Goal: Navigation & Orientation: Find specific page/section

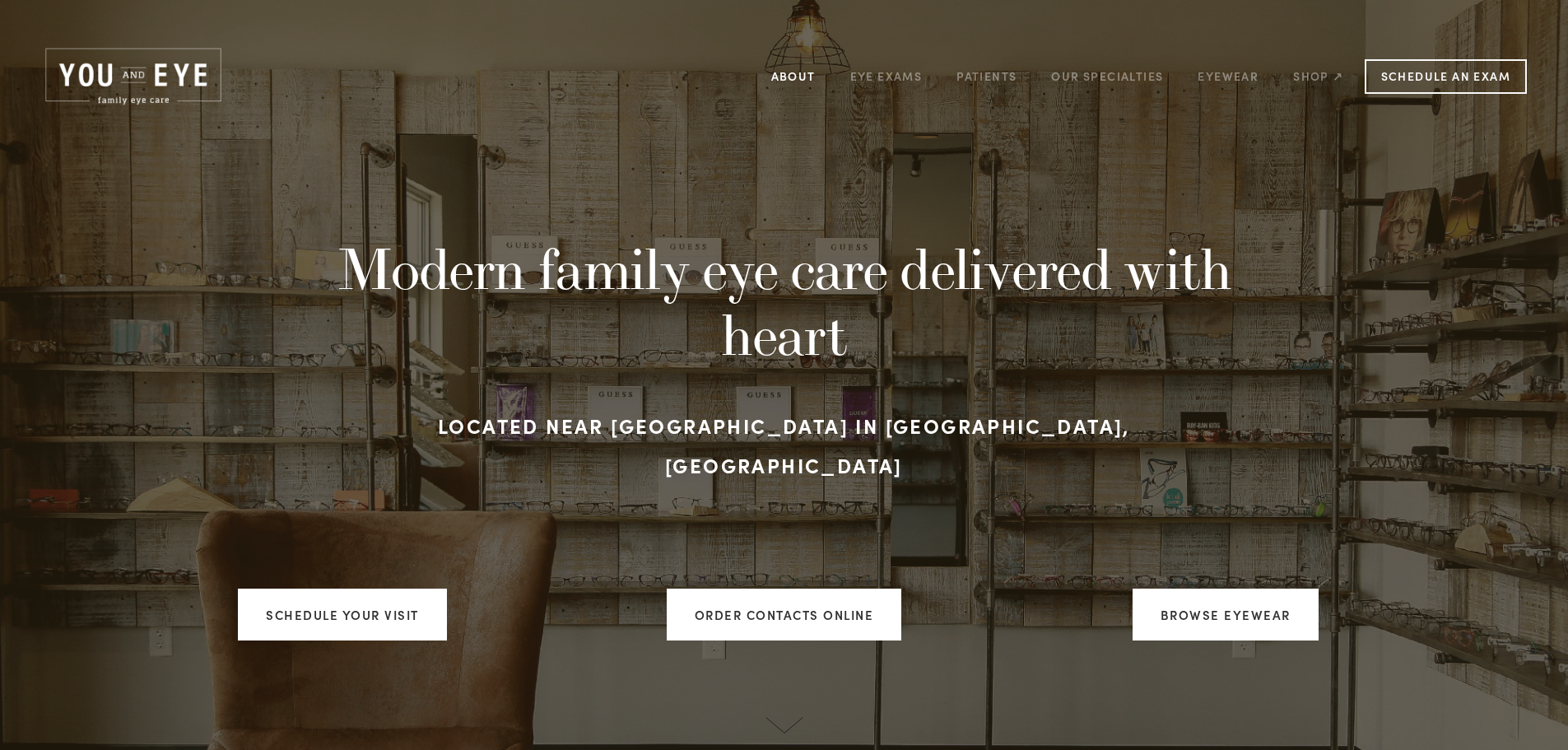
click at [804, 74] on link "About" at bounding box center [793, 76] width 45 height 26
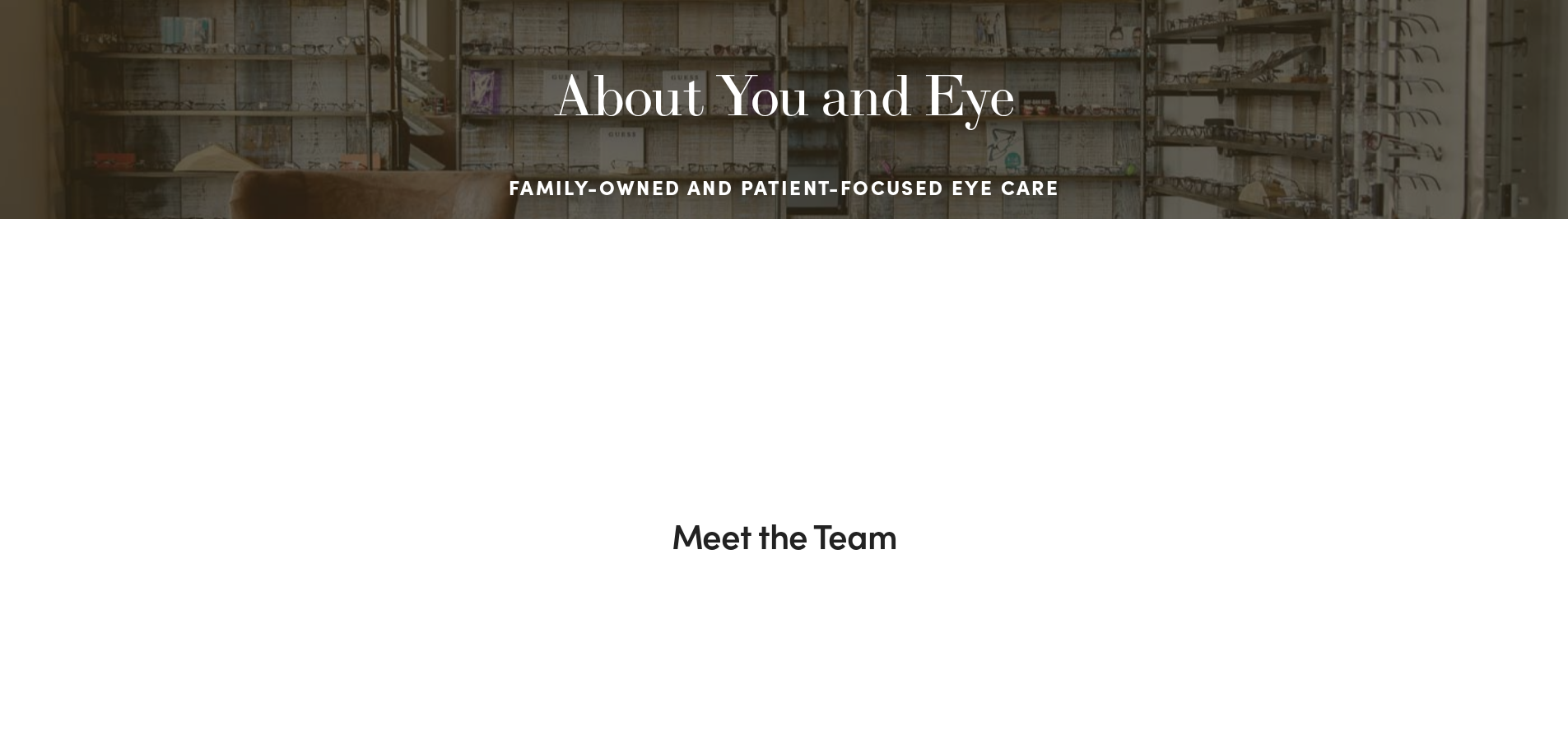
scroll to position [300, 0]
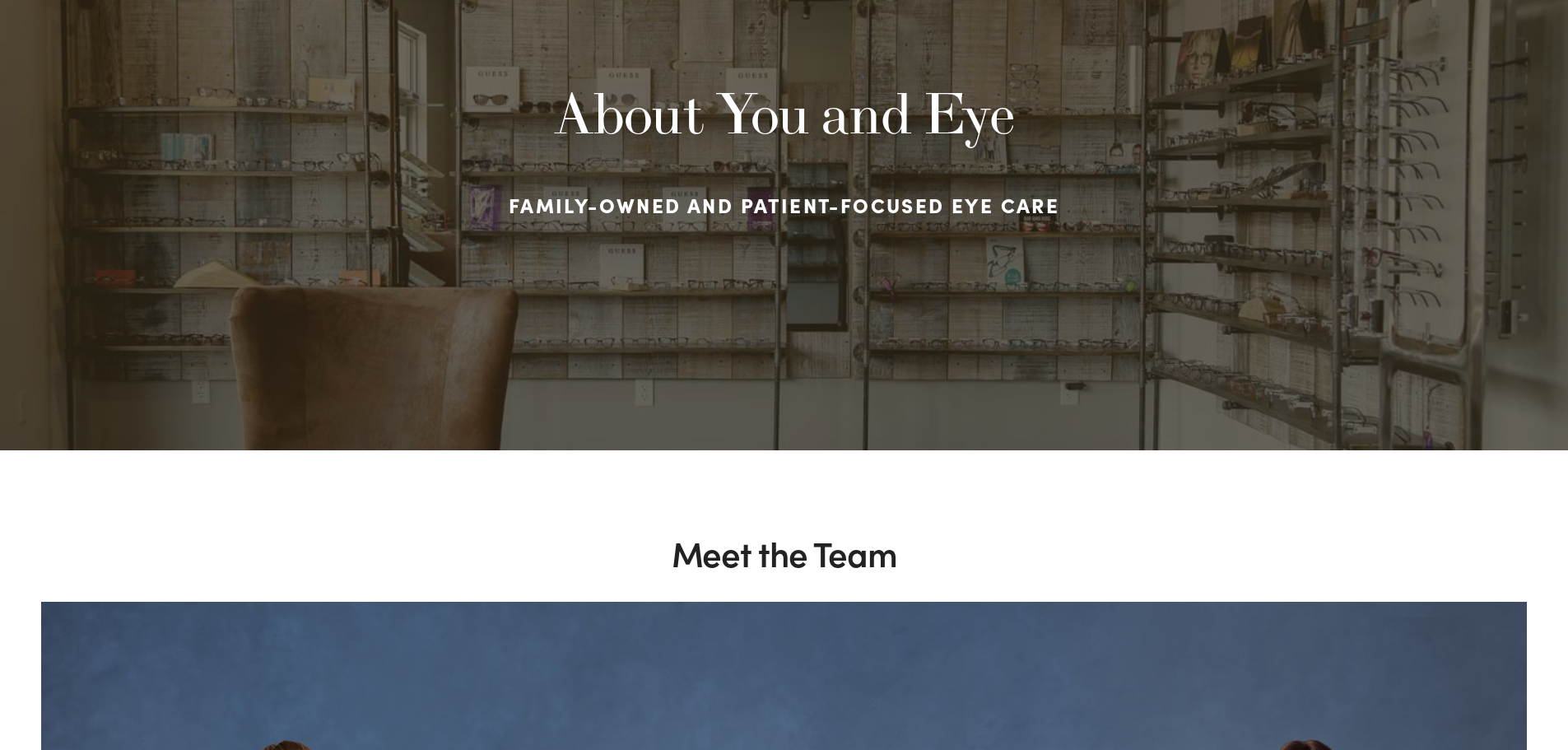
click at [829, 145] on h1 "About You and Eye" at bounding box center [784, 113] width 905 height 67
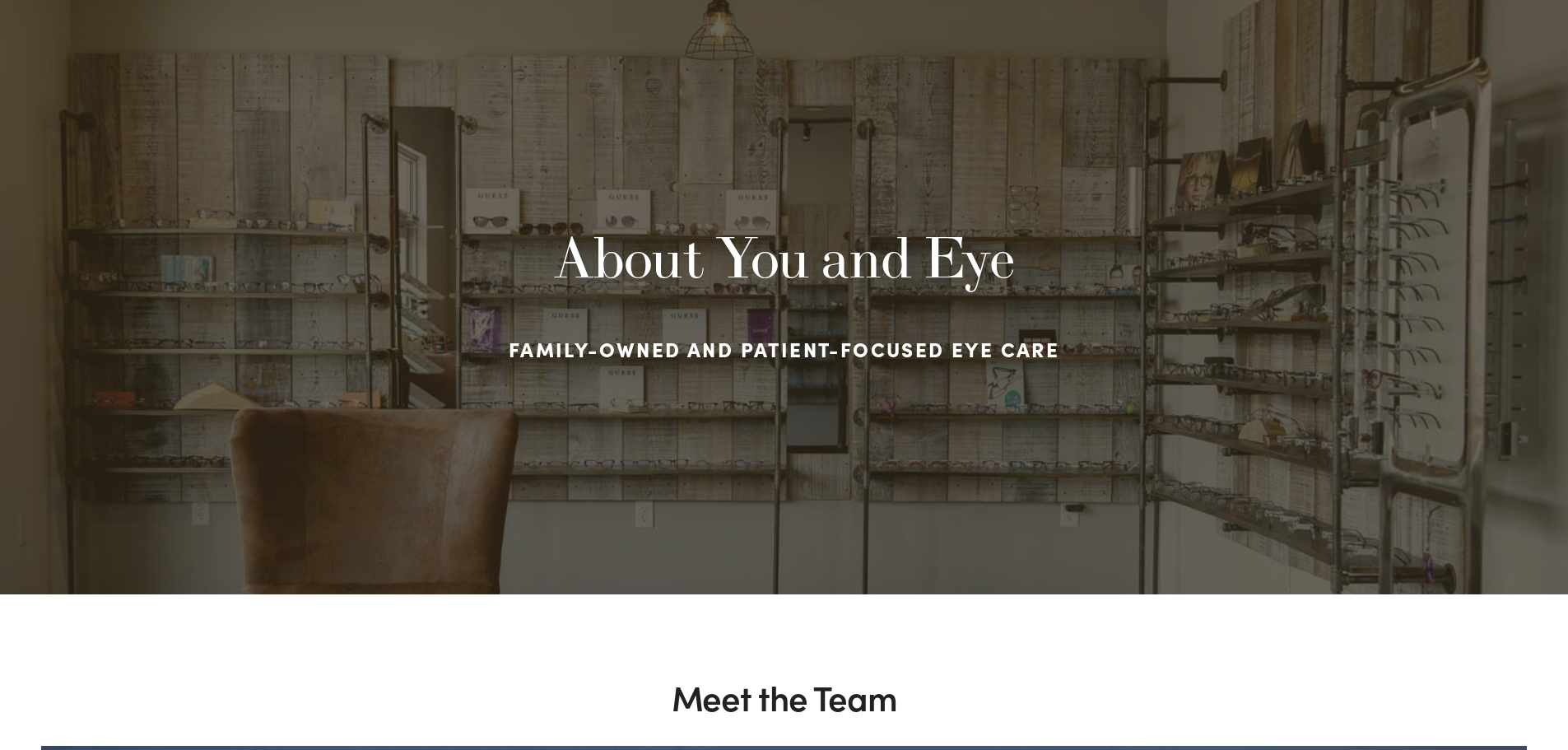
scroll to position [0, 0]
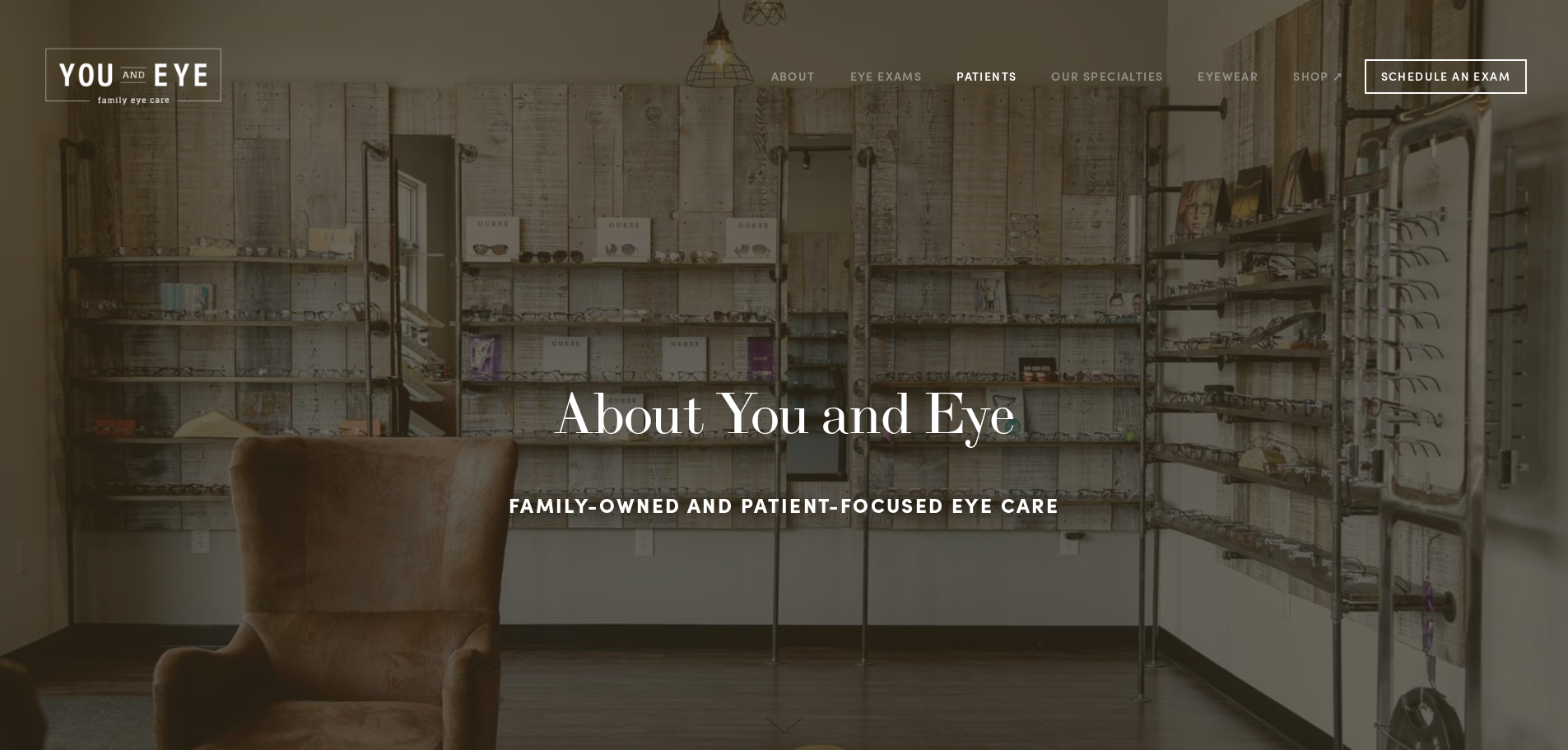
click at [974, 72] on link "Patients" at bounding box center [986, 76] width 60 height 26
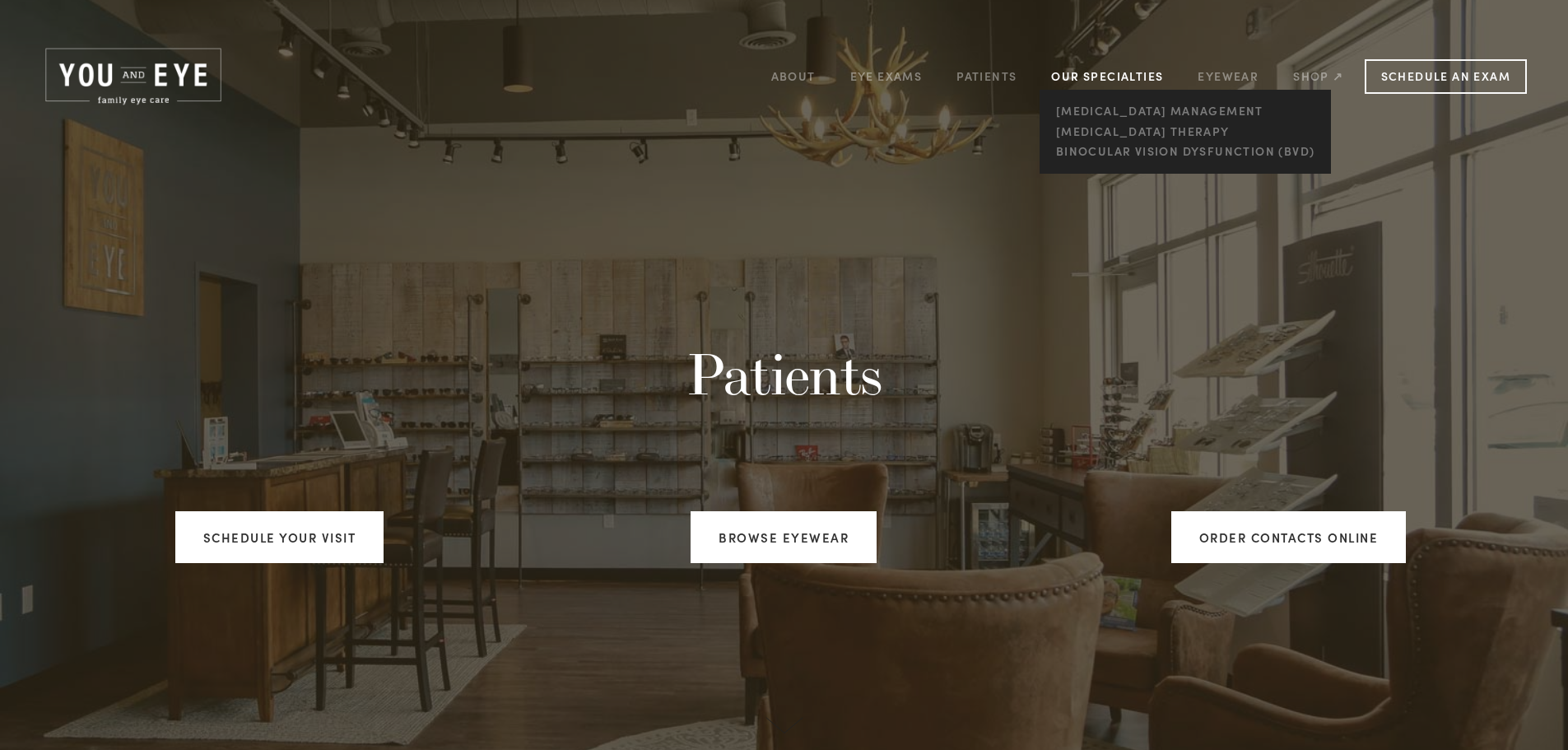
click at [1115, 78] on link "Our Specialties" at bounding box center [1106, 75] width 112 height 15
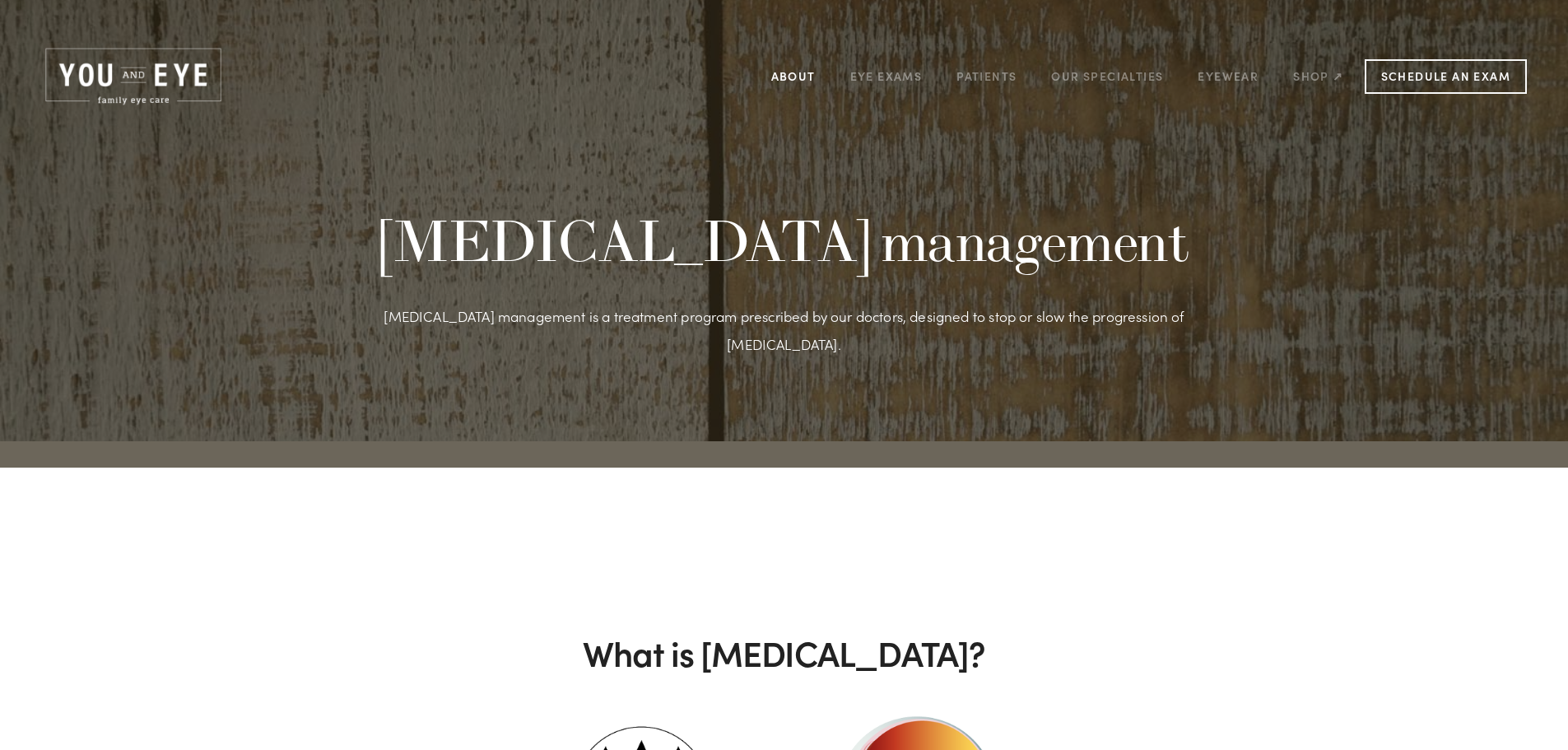
click at [805, 68] on link "About" at bounding box center [793, 76] width 45 height 26
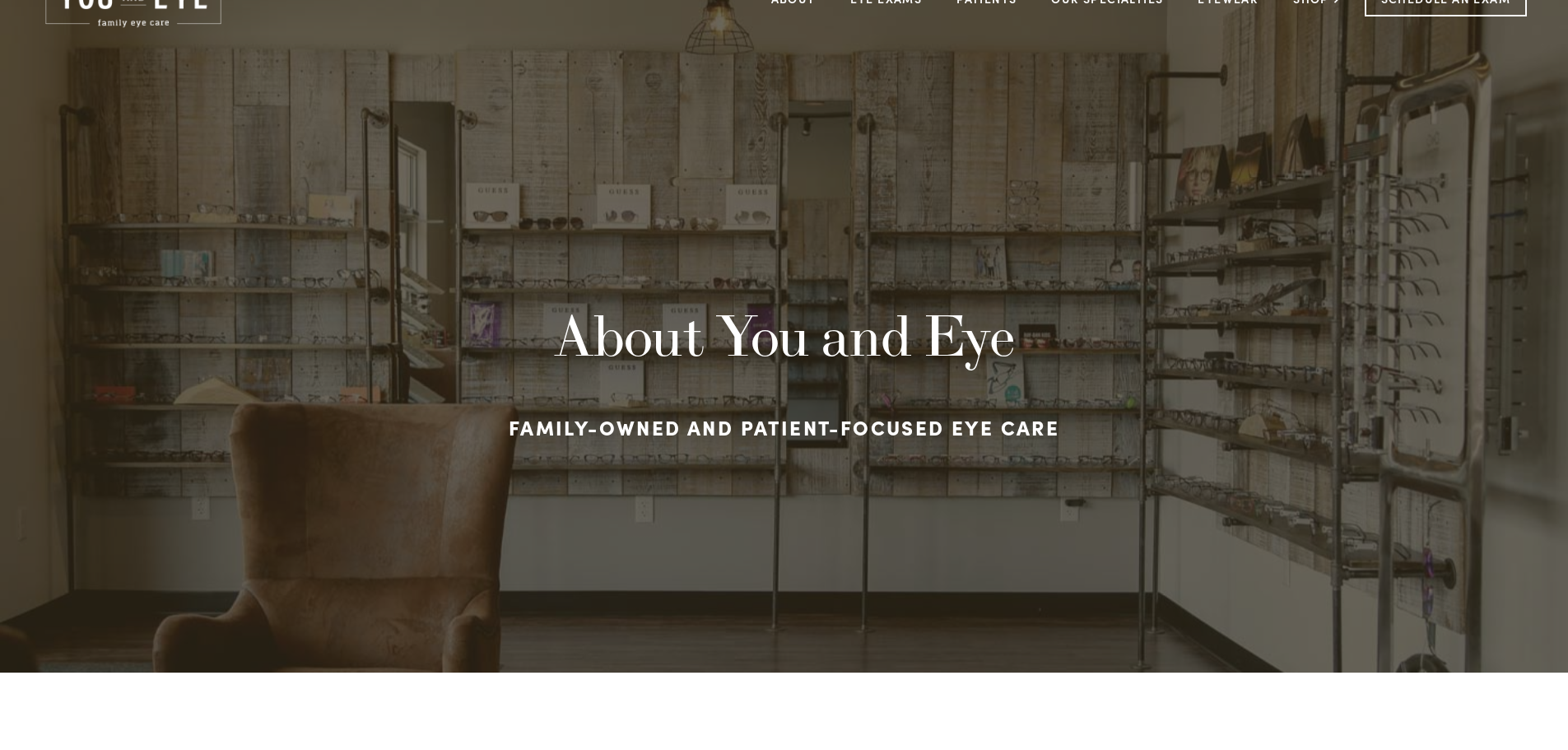
scroll to position [82, 0]
